Goal: Task Accomplishment & Management: Manage account settings

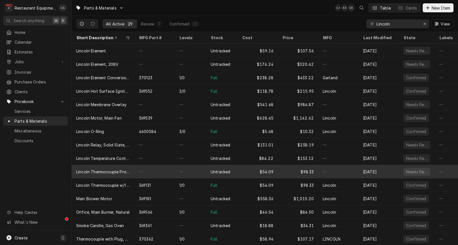
scroll to position [187, 0]
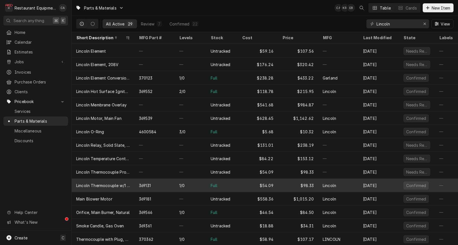
click at [229, 183] on div "Full" at bounding box center [221, 185] width 31 height 13
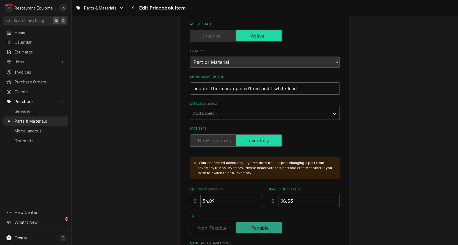
type textarea "x"
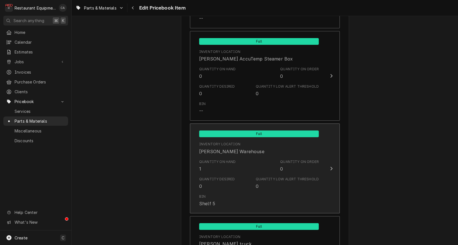
click at [224, 184] on div "Quantity Desired 0 Quantity Low Alert Threshold 0" at bounding box center [259, 183] width 120 height 17
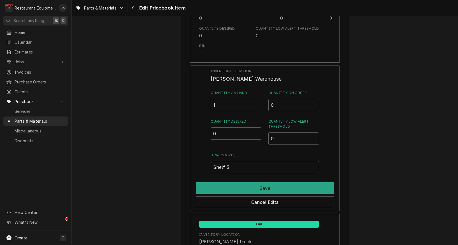
scroll to position [659, 0]
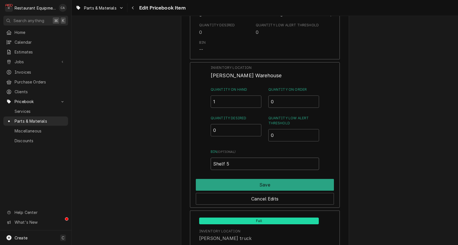
click at [236, 158] on input "Shelf 5" at bounding box center [265, 164] width 108 height 12
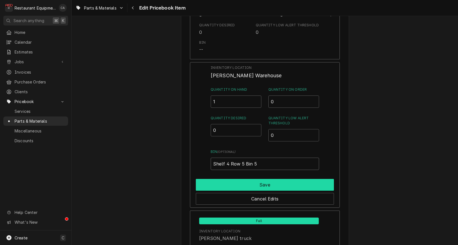
type input "Shelf 4 Row 5 Bin 5"
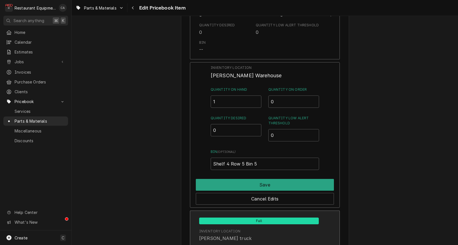
click at [240, 179] on button "Save" at bounding box center [265, 185] width 138 height 12
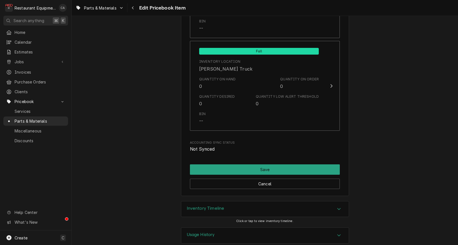
scroll to position [0, 0]
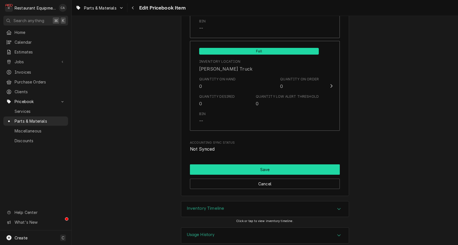
click at [260, 164] on button "Save" at bounding box center [265, 169] width 150 height 10
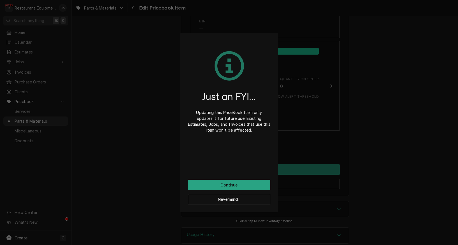
drag, startPoint x: 226, startPoint y: 183, endPoint x: 200, endPoint y: 179, distance: 26.6
click at [226, 183] on button "Continue" at bounding box center [229, 185] width 82 height 10
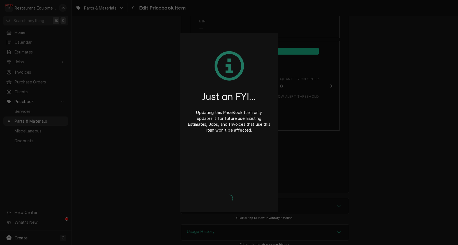
scroll to position [3642, 0]
type textarea "x"
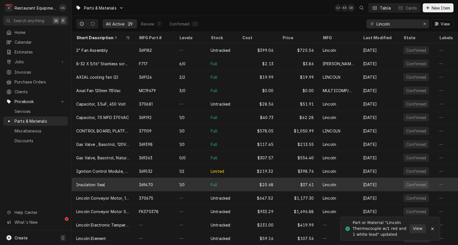
click at [191, 184] on div "1/0" at bounding box center [190, 184] width 31 height 13
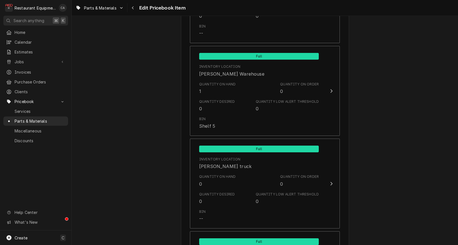
scroll to position [682, 0]
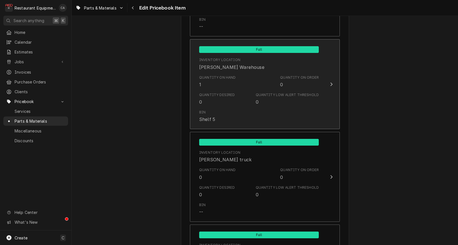
click at [237, 113] on div "Bin Shelf 5" at bounding box center [259, 116] width 120 height 17
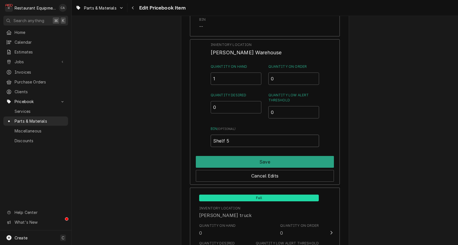
click at [237, 136] on input "Shelf 5" at bounding box center [265, 141] width 108 height 12
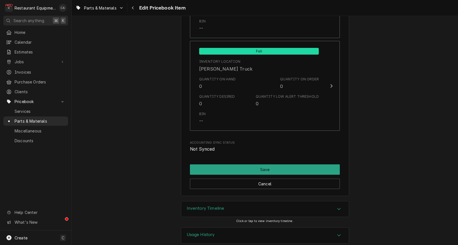
scroll to position [0, 0]
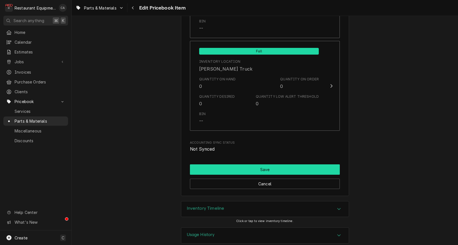
type input "Shelf 4"
click at [240, 164] on button "Save" at bounding box center [265, 169] width 150 height 10
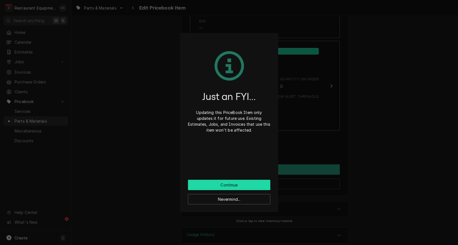
click at [222, 183] on button "Continue" at bounding box center [229, 185] width 82 height 10
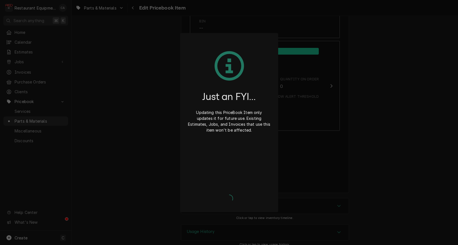
type textarea "x"
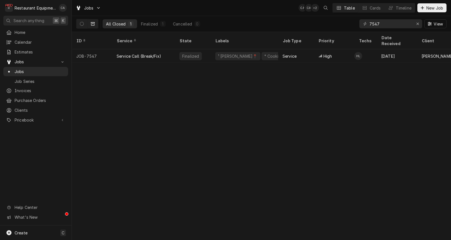
click at [199, 89] on div "ID Service State Labels Job Type Priority Techs Date Received Client Location N…" at bounding box center [261, 136] width 379 height 208
click at [419, 24] on div "Erase input" at bounding box center [418, 24] width 6 height 6
